Goal: Check status: Check status

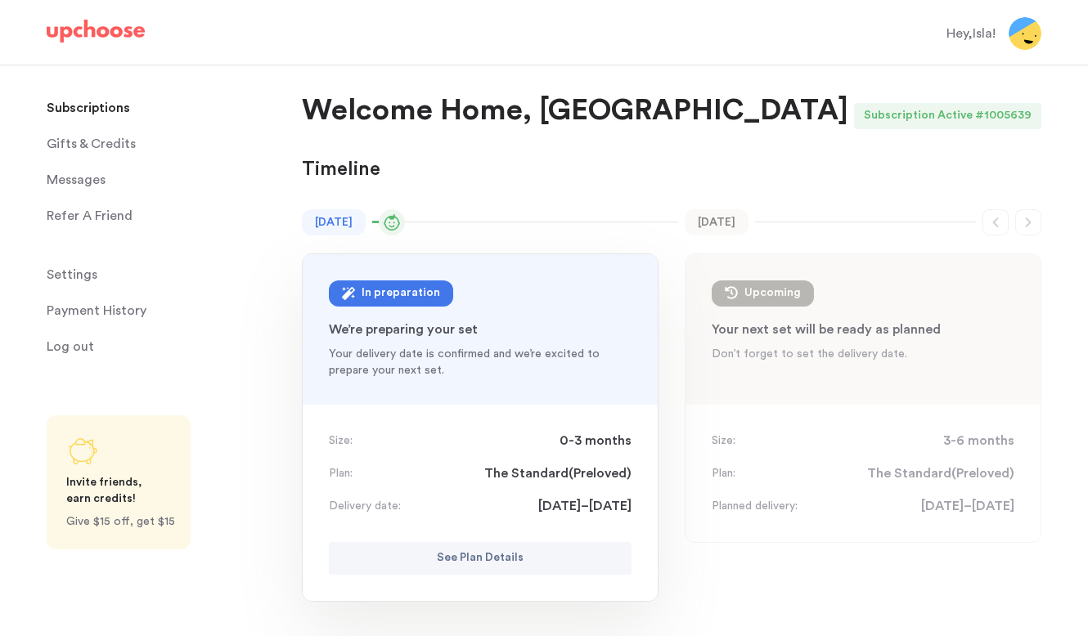
scroll to position [61, 0]
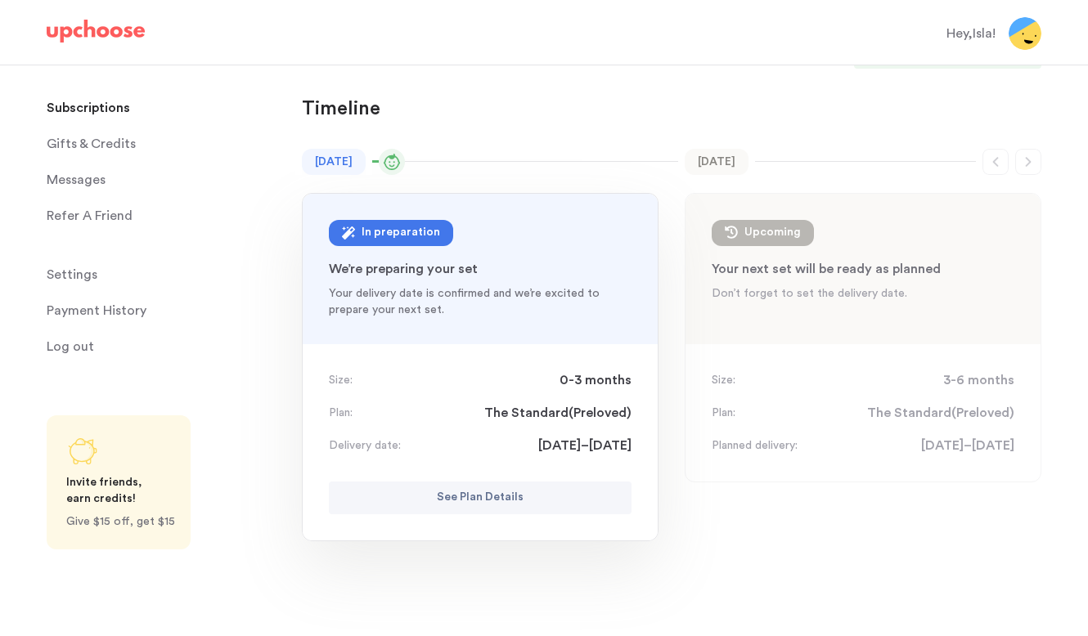
click at [470, 503] on p "See Plan Details" at bounding box center [480, 498] width 87 height 20
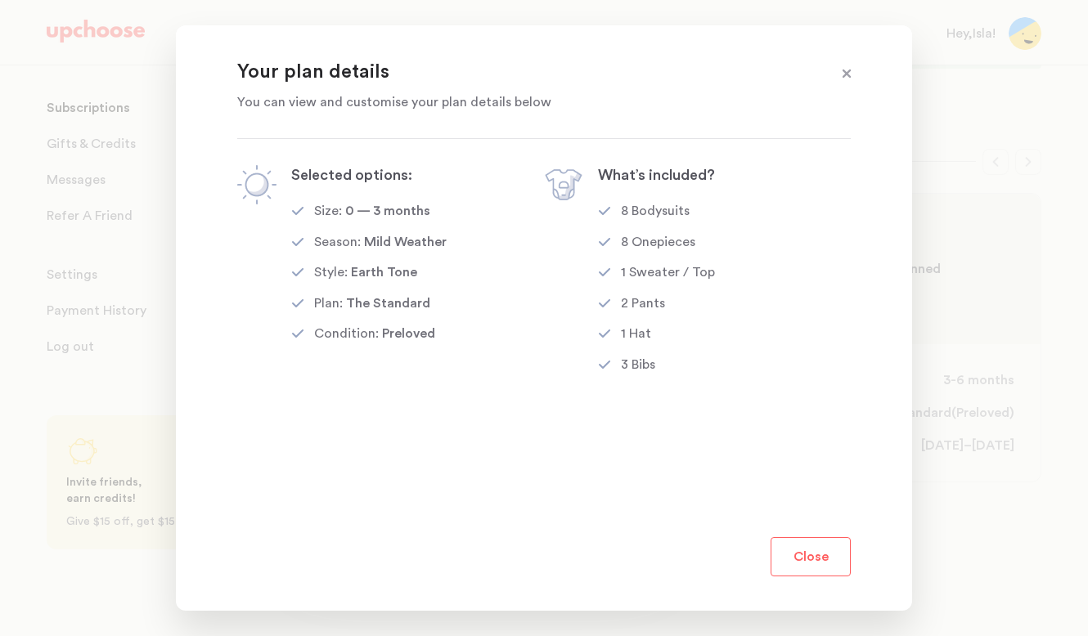
click at [823, 559] on button "Close" at bounding box center [811, 556] width 80 height 39
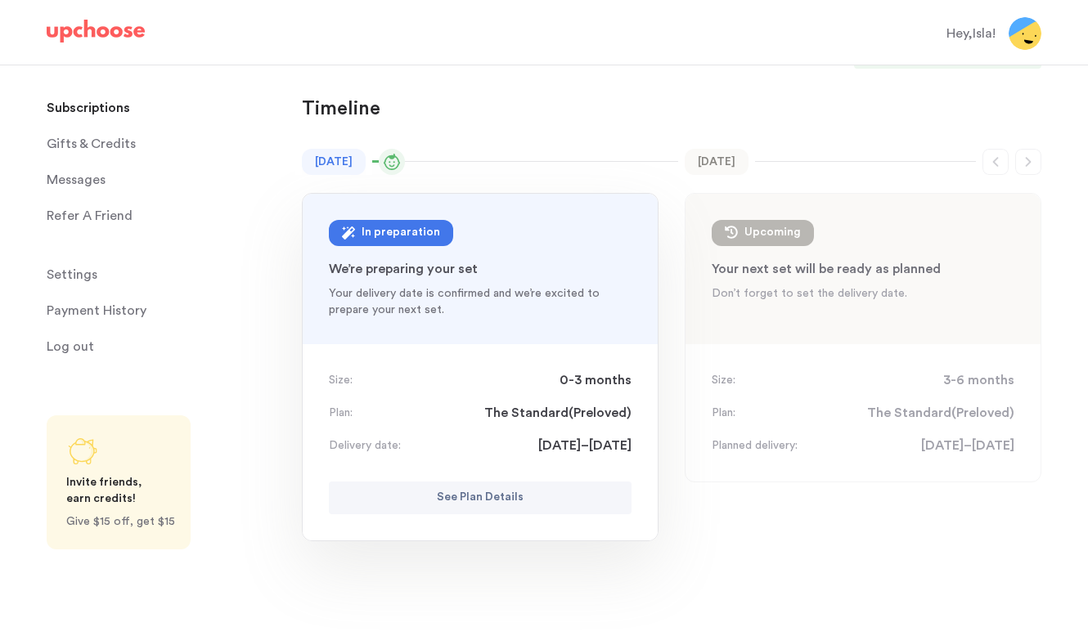
click at [526, 505] on button "See Plan Details" at bounding box center [480, 498] width 303 height 33
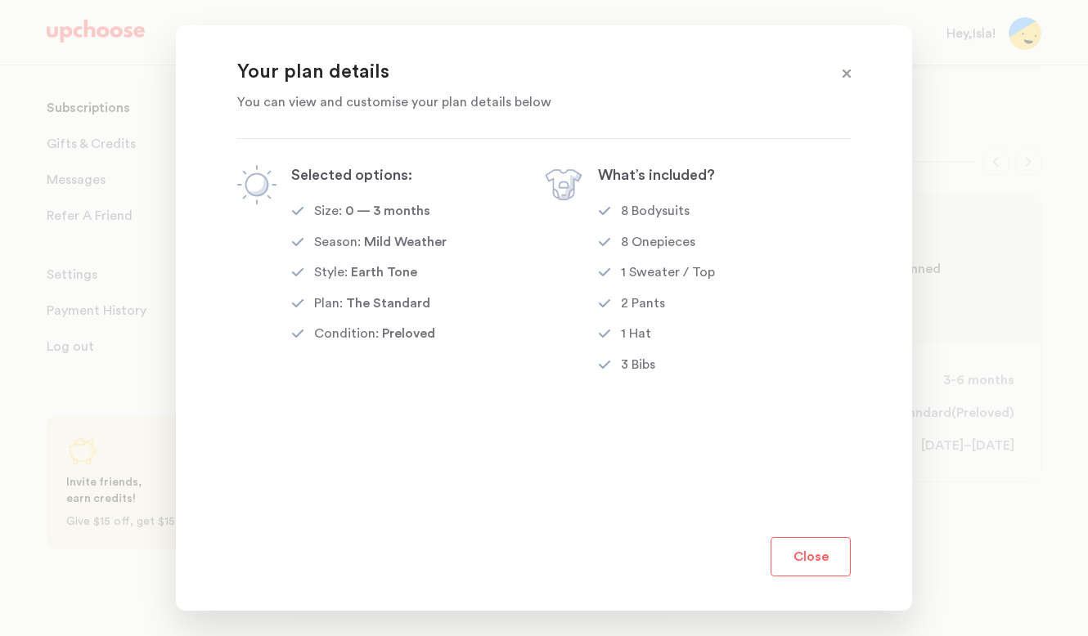
click at [819, 555] on button "Close" at bounding box center [811, 556] width 80 height 39
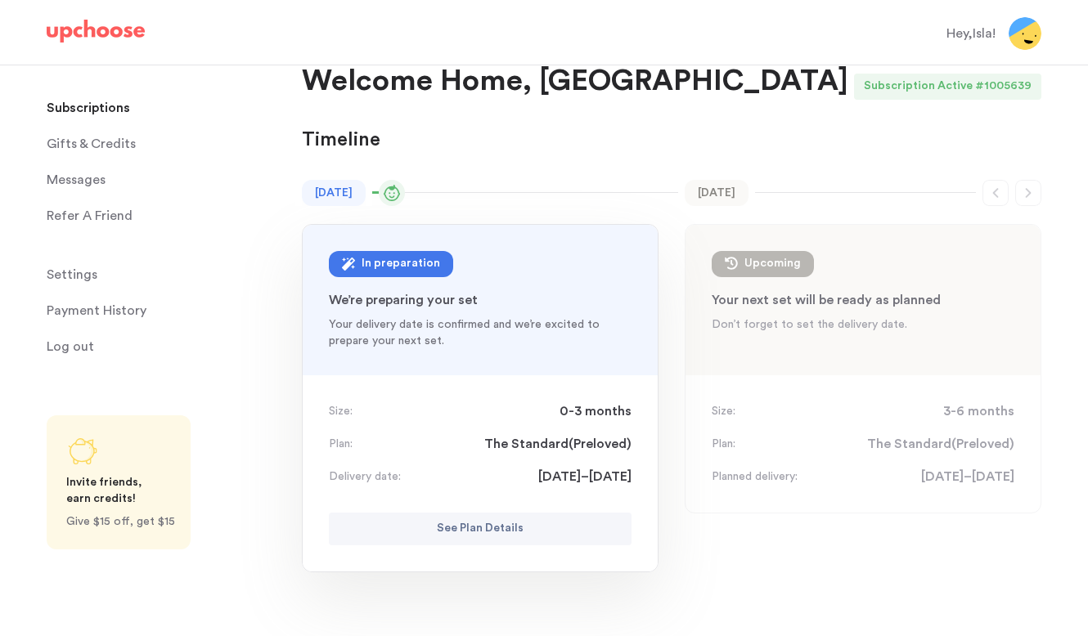
scroll to position [5, 0]
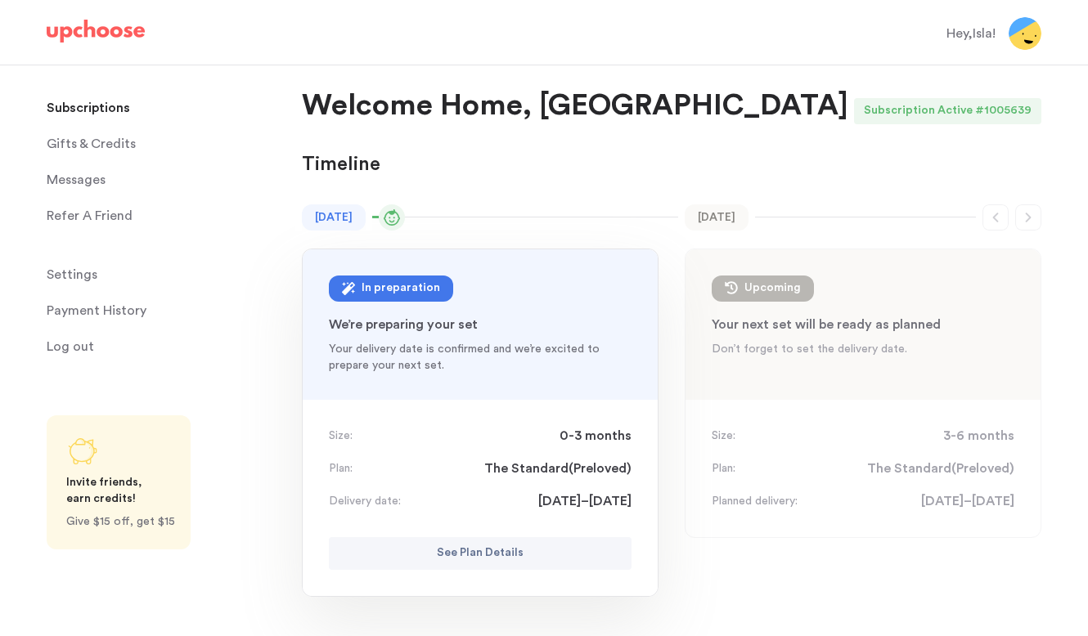
click at [381, 287] on div "In preparation" at bounding box center [401, 289] width 79 height 20
click at [569, 483] on div "Size: 0-3 months Plan: The Standard ( Preloved ) Delivery date: [DATE]–[DATE] S…" at bounding box center [480, 498] width 355 height 196
click at [566, 497] on span "[DATE]–[DATE]" at bounding box center [584, 502] width 93 height 20
click at [492, 555] on p "See Plan Details" at bounding box center [480, 554] width 87 height 20
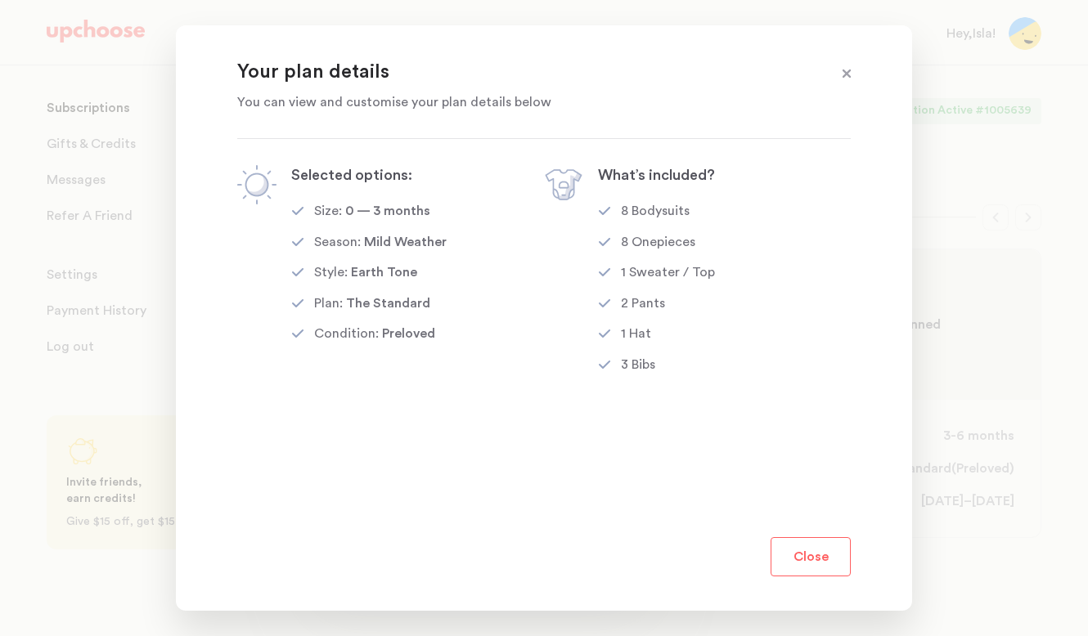
click at [631, 350] on div "What’s included? 8 Bodysuits 8 Onepieces 1 Sweater / Top 2 Pants 1 Hat 3 Bibs" at bounding box center [656, 270] width 117 height 210
click at [601, 359] on icon at bounding box center [604, 364] width 13 height 13
click at [608, 335] on icon at bounding box center [604, 333] width 13 height 13
click at [842, 77] on span at bounding box center [846, 74] width 21 height 21
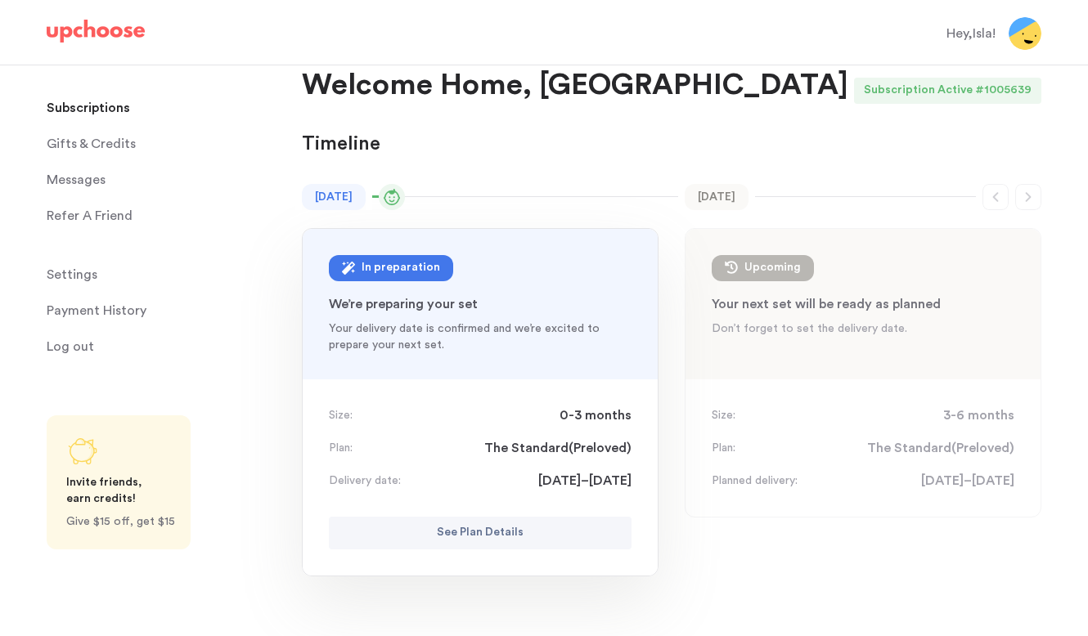
scroll to position [26, 0]
click at [469, 537] on p "See Plan Details" at bounding box center [480, 533] width 87 height 20
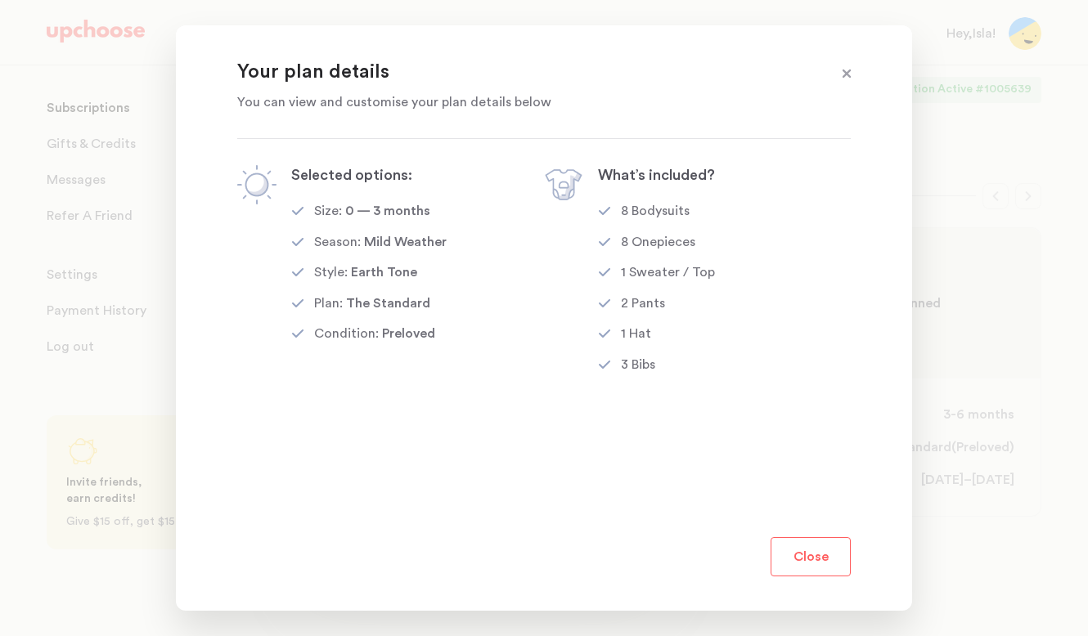
click at [803, 559] on button "Close" at bounding box center [811, 556] width 80 height 39
